Goal: Information Seeking & Learning: Learn about a topic

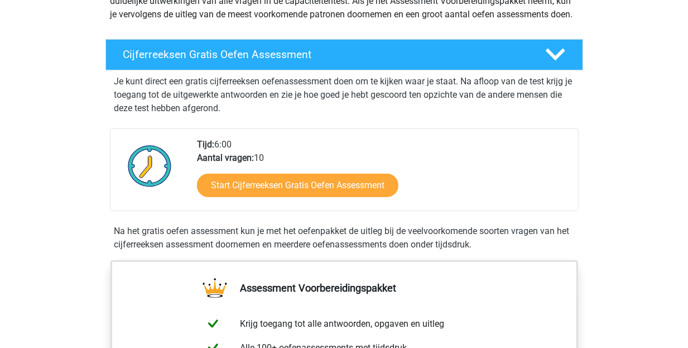
scroll to position [163, 0]
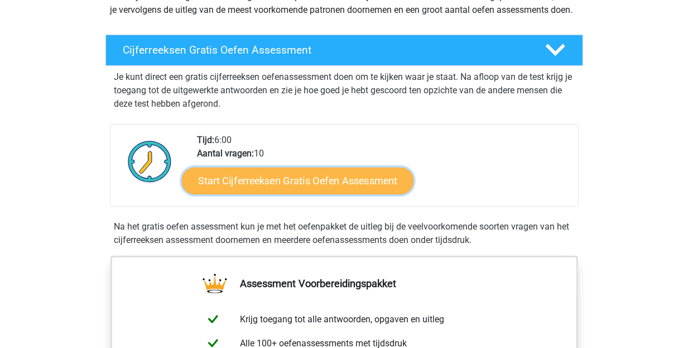
click at [329, 191] on link "Start Cijferreeksen Gratis Oefen Assessment" at bounding box center [298, 180] width 232 height 27
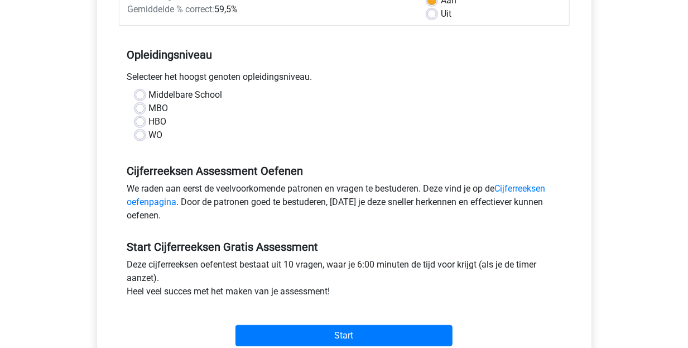
scroll to position [195, 0]
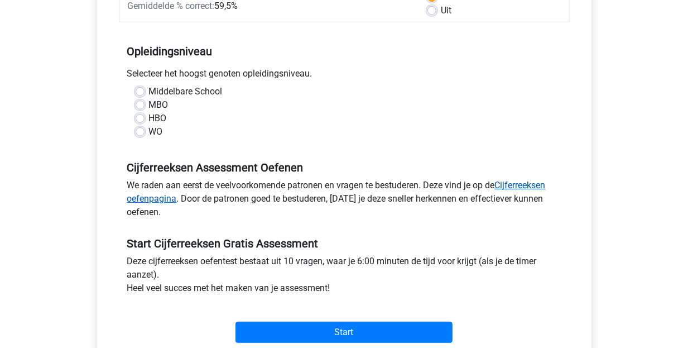
click at [524, 186] on link "Cijferreeksen oefenpagina" at bounding box center [336, 192] width 418 height 24
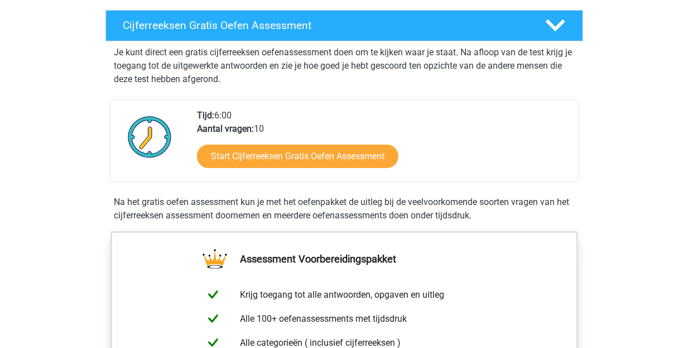
scroll to position [190, 0]
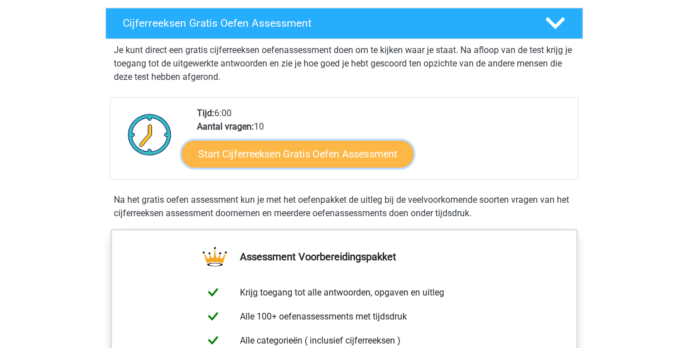
click at [319, 167] on link "Start Cijferreeksen Gratis Oefen Assessment" at bounding box center [298, 153] width 232 height 27
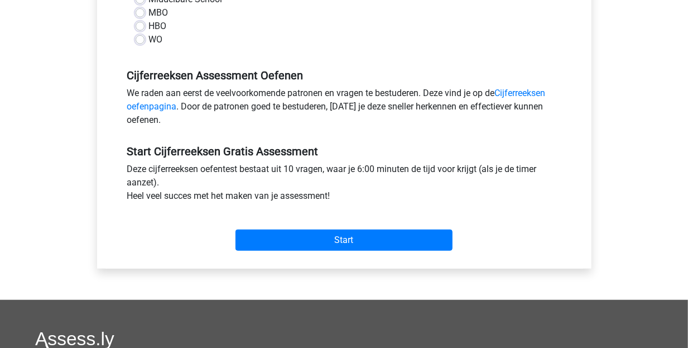
scroll to position [293, 0]
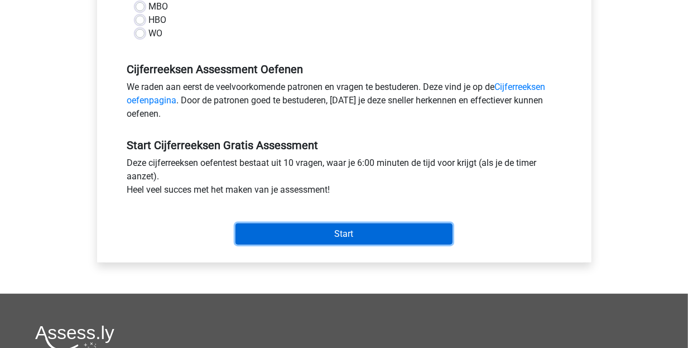
click at [338, 231] on input "Start" at bounding box center [343, 233] width 217 height 21
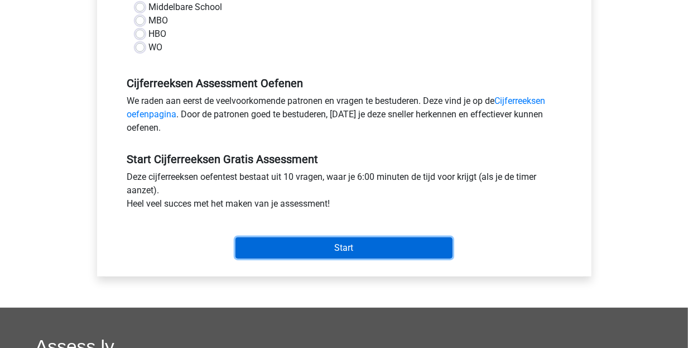
click at [343, 249] on input "Start" at bounding box center [343, 247] width 217 height 21
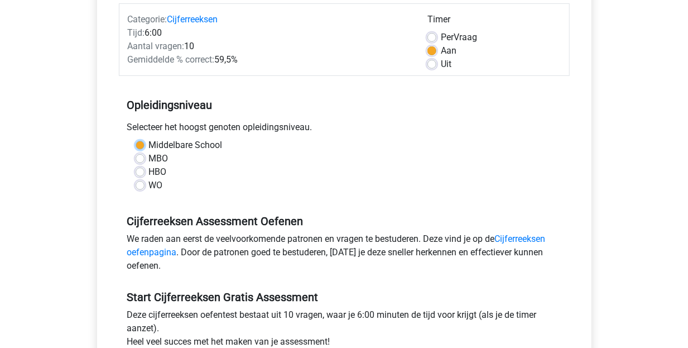
scroll to position [136, 0]
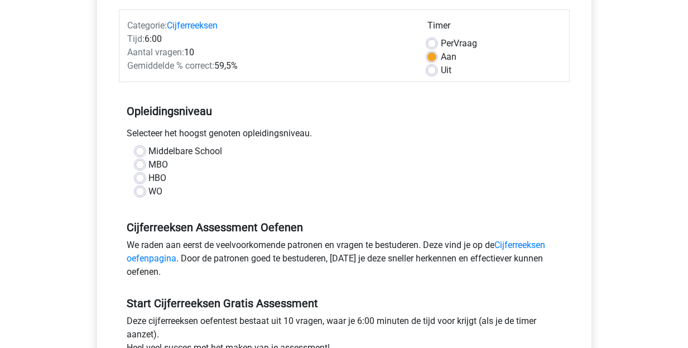
click at [243, 171] on div "HBO" at bounding box center [344, 177] width 417 height 13
click at [149, 178] on label "HBO" at bounding box center [158, 177] width 18 height 13
click at [142, 178] on input "HBO" at bounding box center [140, 176] width 9 height 11
radio input "true"
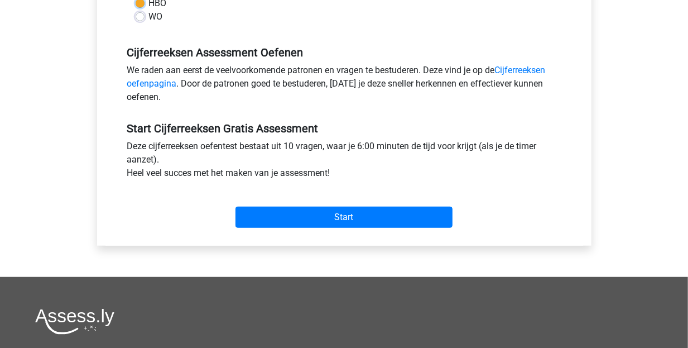
scroll to position [314, 0]
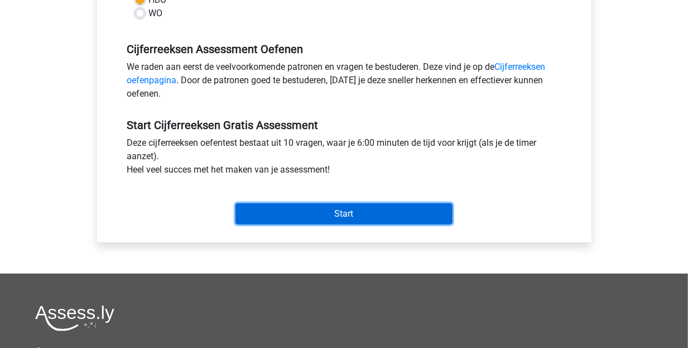
click at [359, 211] on input "Start" at bounding box center [343, 213] width 217 height 21
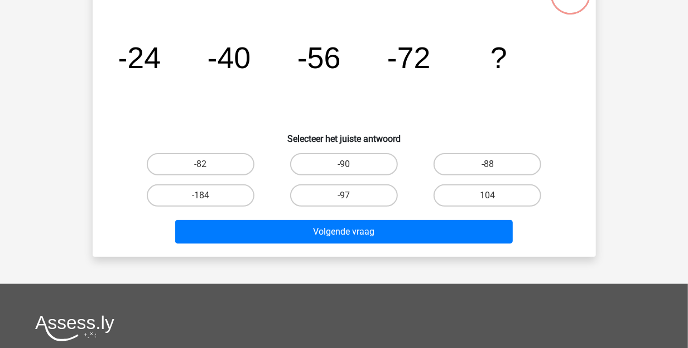
scroll to position [105, 0]
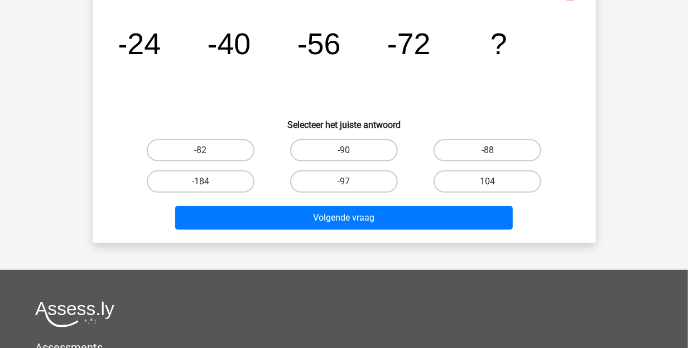
click at [493, 152] on input "-88" at bounding box center [491, 153] width 7 height 7
radio input "true"
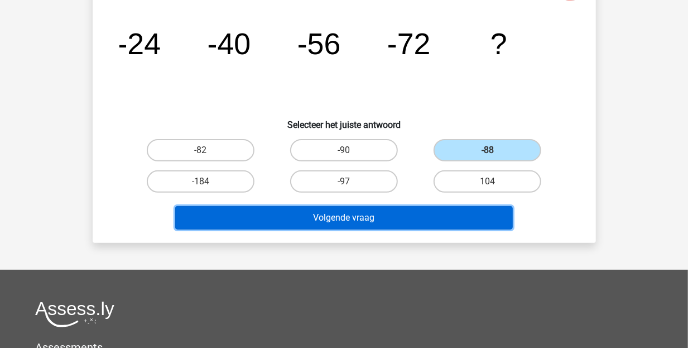
click at [353, 215] on button "Volgende vraag" at bounding box center [343, 217] width 337 height 23
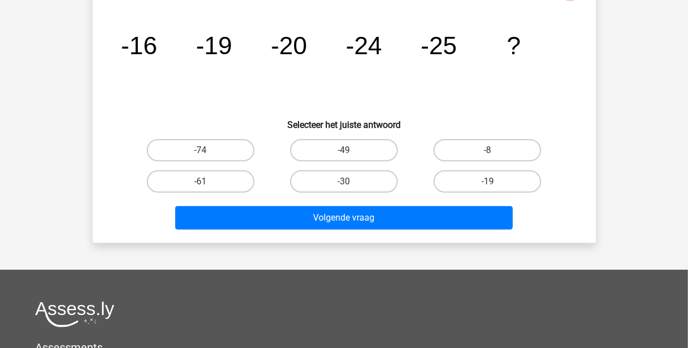
scroll to position [51, 0]
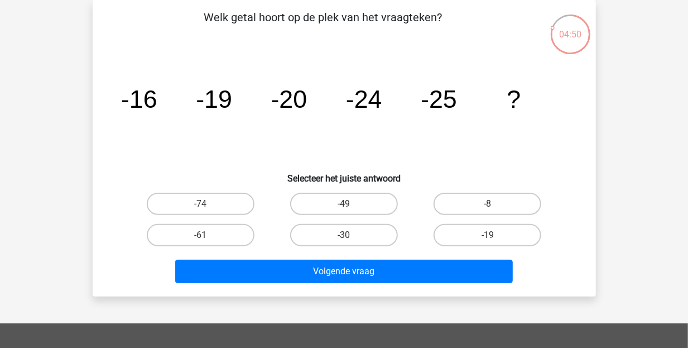
click at [349, 236] on input "-30" at bounding box center [347, 238] width 7 height 7
radio input "true"
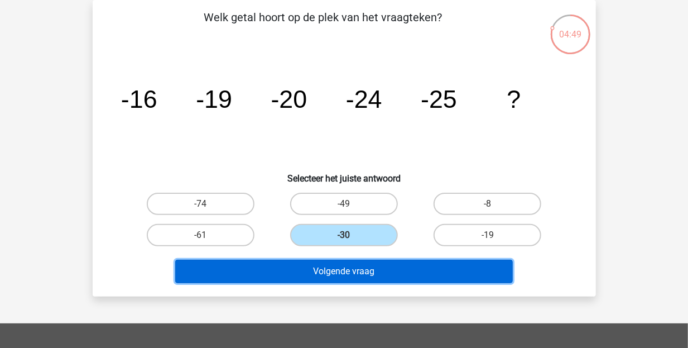
click at [361, 270] on button "Volgende vraag" at bounding box center [343, 270] width 337 height 23
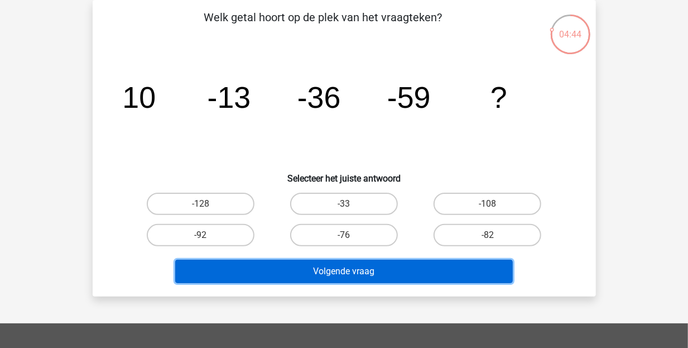
click at [350, 273] on button "Volgende vraag" at bounding box center [343, 270] width 337 height 23
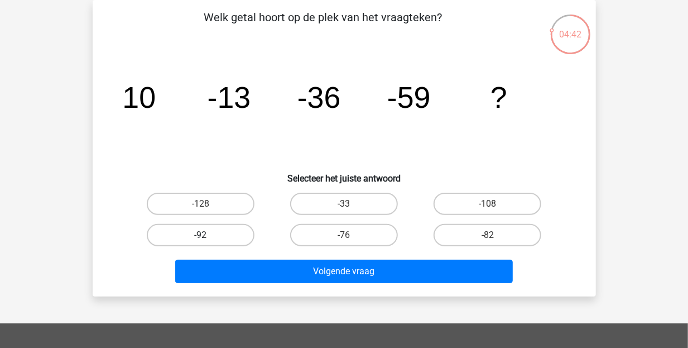
click at [224, 228] on label "-92" at bounding box center [201, 235] width 108 height 22
click at [208, 235] on input "-92" at bounding box center [203, 238] width 7 height 7
radio input "true"
click at [350, 204] on input "-33" at bounding box center [347, 207] width 7 height 7
radio input "true"
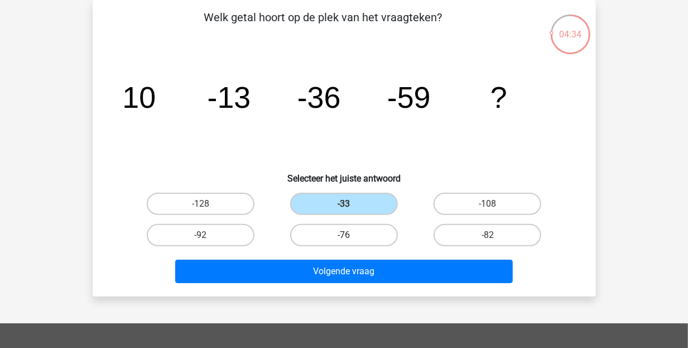
click at [352, 232] on label "-76" at bounding box center [344, 235] width 108 height 22
click at [351, 235] on input "-76" at bounding box center [347, 238] width 7 height 7
radio input "true"
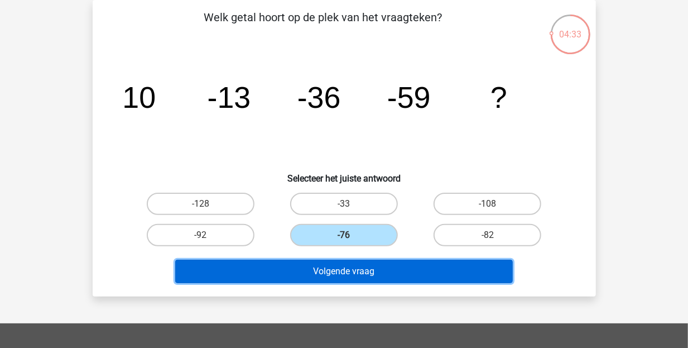
click at [359, 272] on button "Volgende vraag" at bounding box center [343, 270] width 337 height 23
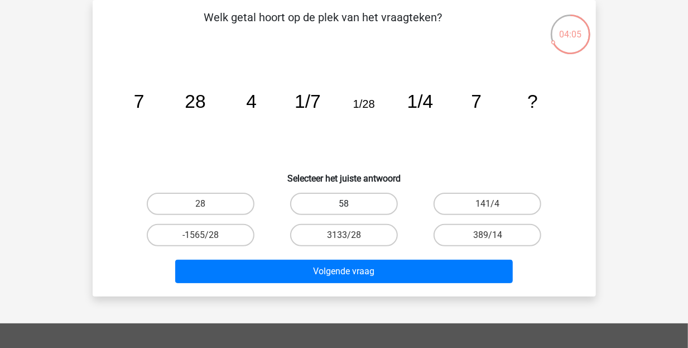
click at [354, 205] on label "58" at bounding box center [344, 203] width 108 height 22
click at [351, 205] on input "58" at bounding box center [347, 207] width 7 height 7
radio input "true"
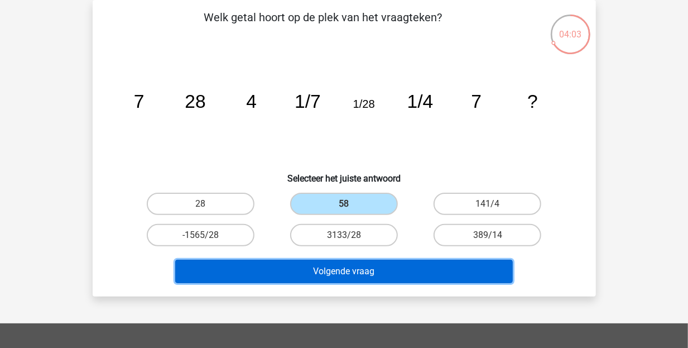
click at [354, 270] on button "Volgende vraag" at bounding box center [343, 270] width 337 height 23
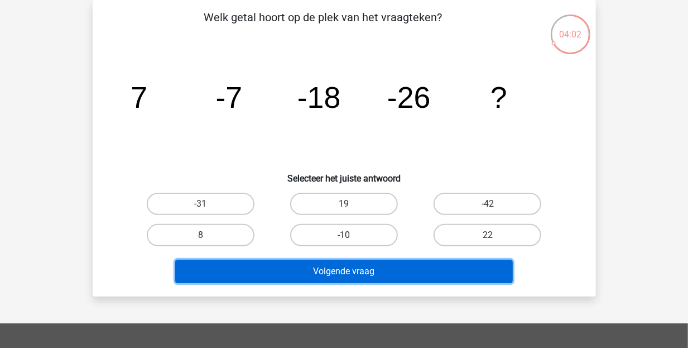
click at [354, 270] on button "Volgende vraag" at bounding box center [343, 270] width 337 height 23
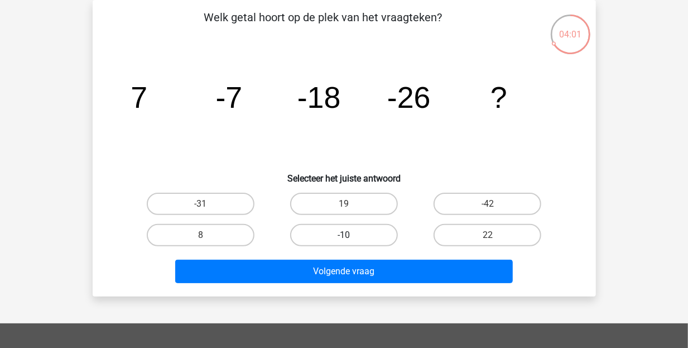
click at [358, 233] on label "-10" at bounding box center [344, 235] width 108 height 22
click at [351, 235] on input "-10" at bounding box center [347, 238] width 7 height 7
radio input "true"
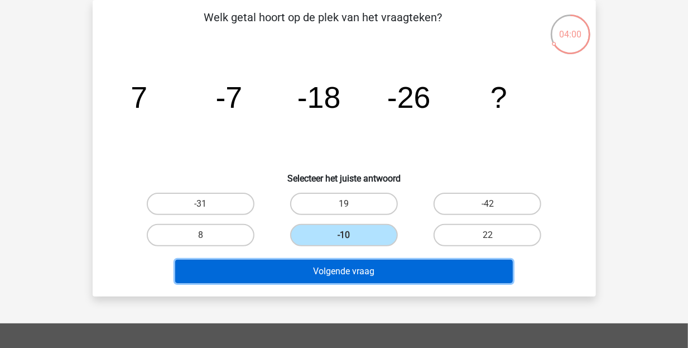
click at [354, 269] on button "Volgende vraag" at bounding box center [343, 270] width 337 height 23
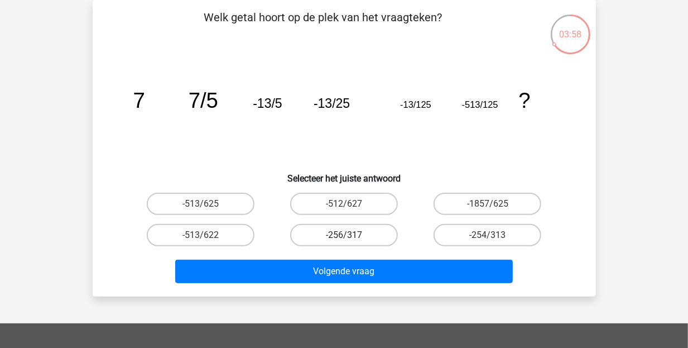
click at [353, 234] on label "-256/317" at bounding box center [344, 235] width 108 height 22
click at [351, 235] on input "-256/317" at bounding box center [347, 238] width 7 height 7
radio input "true"
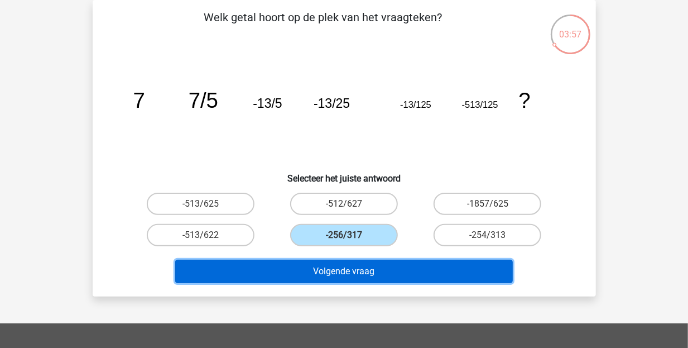
click at [353, 272] on button "Volgende vraag" at bounding box center [343, 270] width 337 height 23
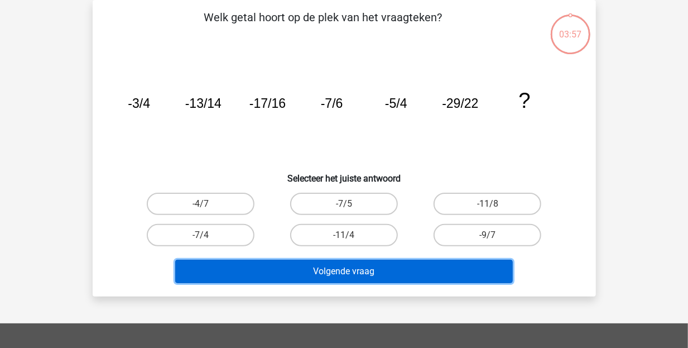
click at [350, 269] on button "Volgende vraag" at bounding box center [343, 270] width 337 height 23
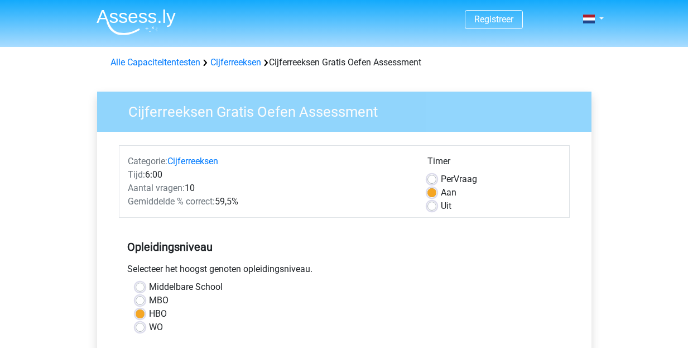
scroll to position [314, 0]
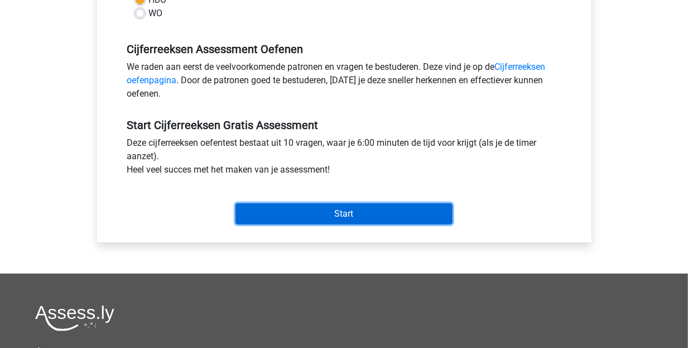
click at [338, 211] on input "Start" at bounding box center [343, 213] width 217 height 21
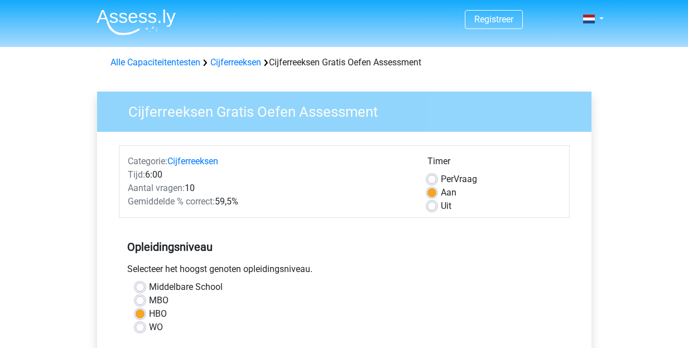
scroll to position [314, 0]
